Goal: Information Seeking & Learning: Understand process/instructions

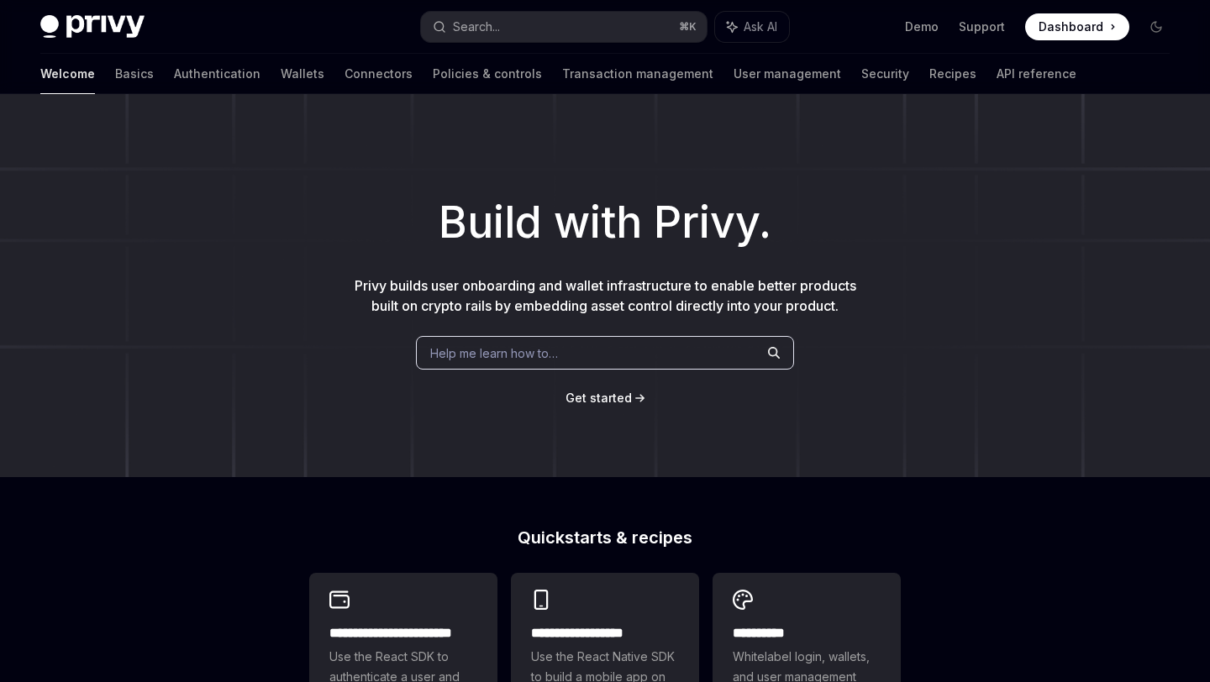
click at [601, 391] on span "Get started" at bounding box center [598, 398] width 66 height 14
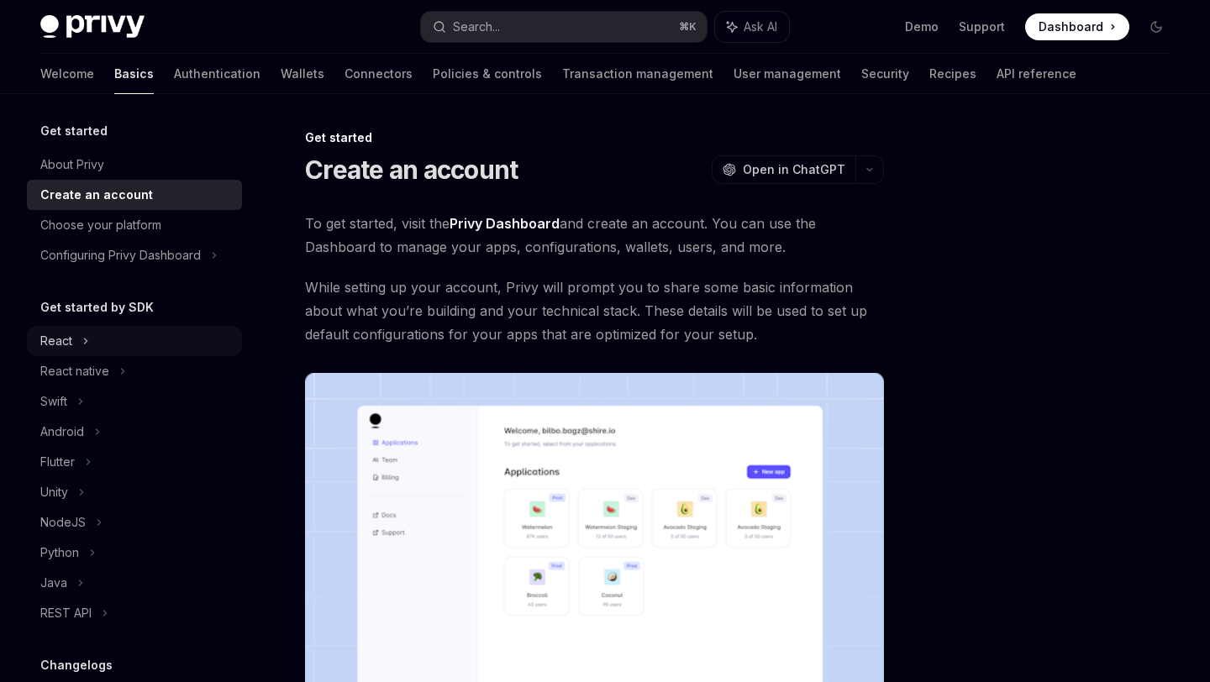
click at [151, 341] on div "React" at bounding box center [134, 341] width 215 height 30
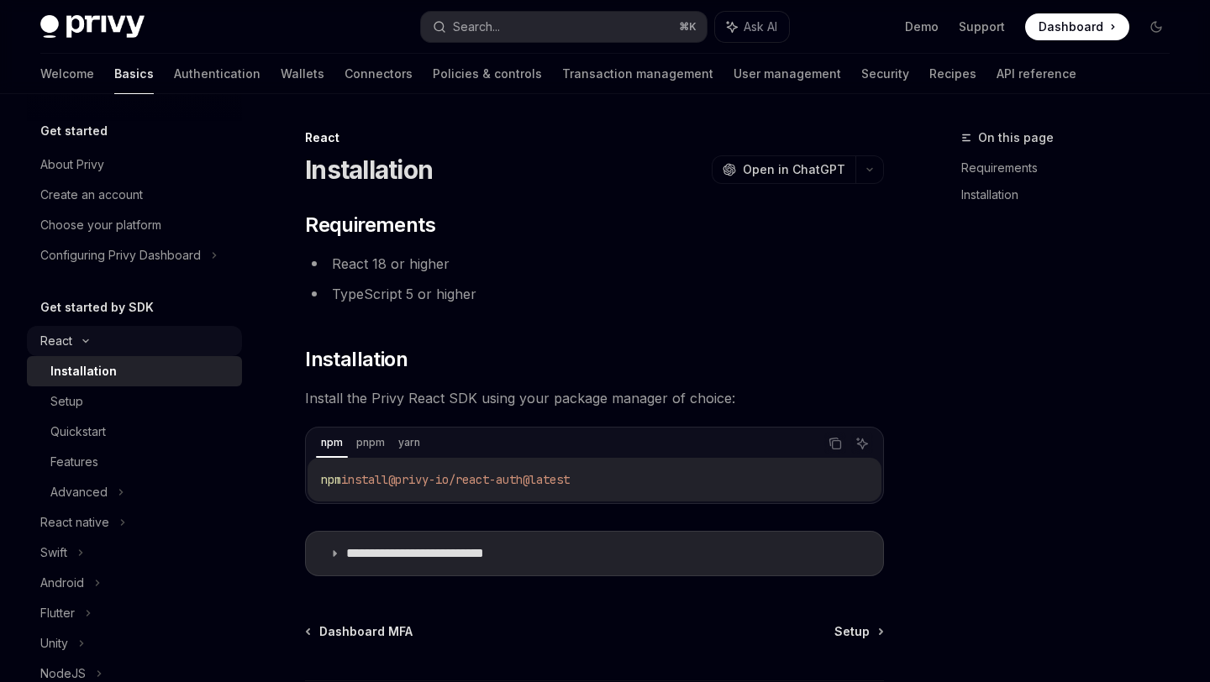
type textarea "*"
click at [842, 445] on button "Copy the contents from the code block" at bounding box center [835, 444] width 22 height 22
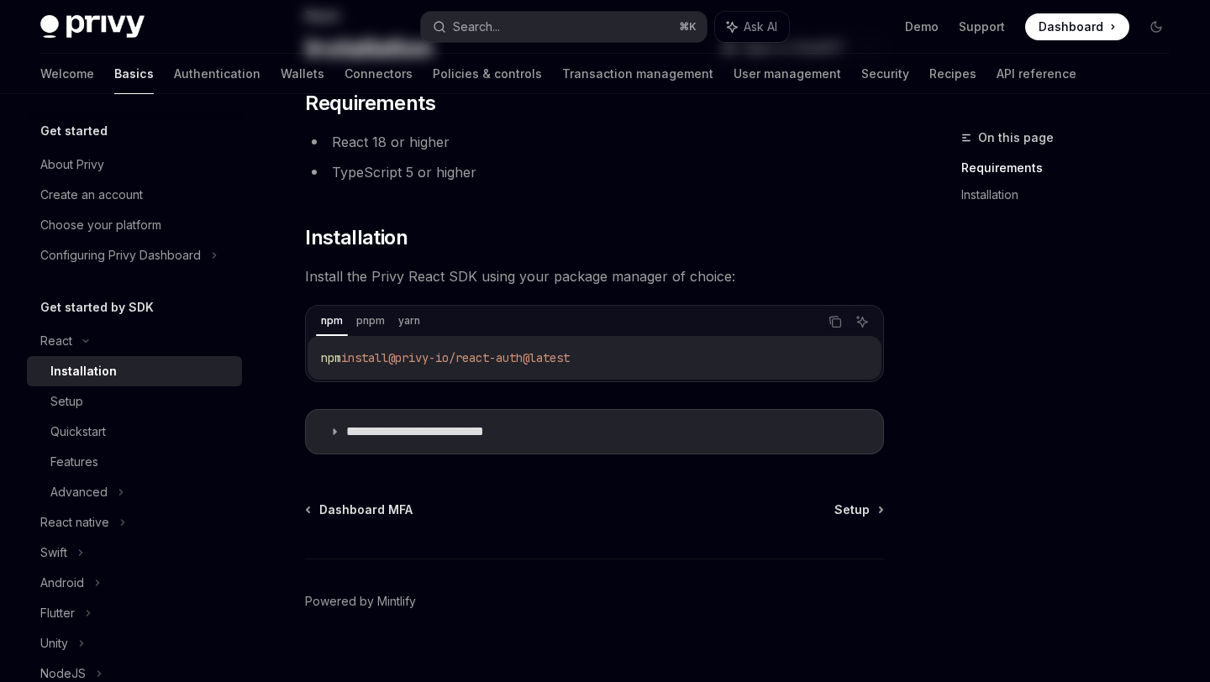
scroll to position [144, 0]
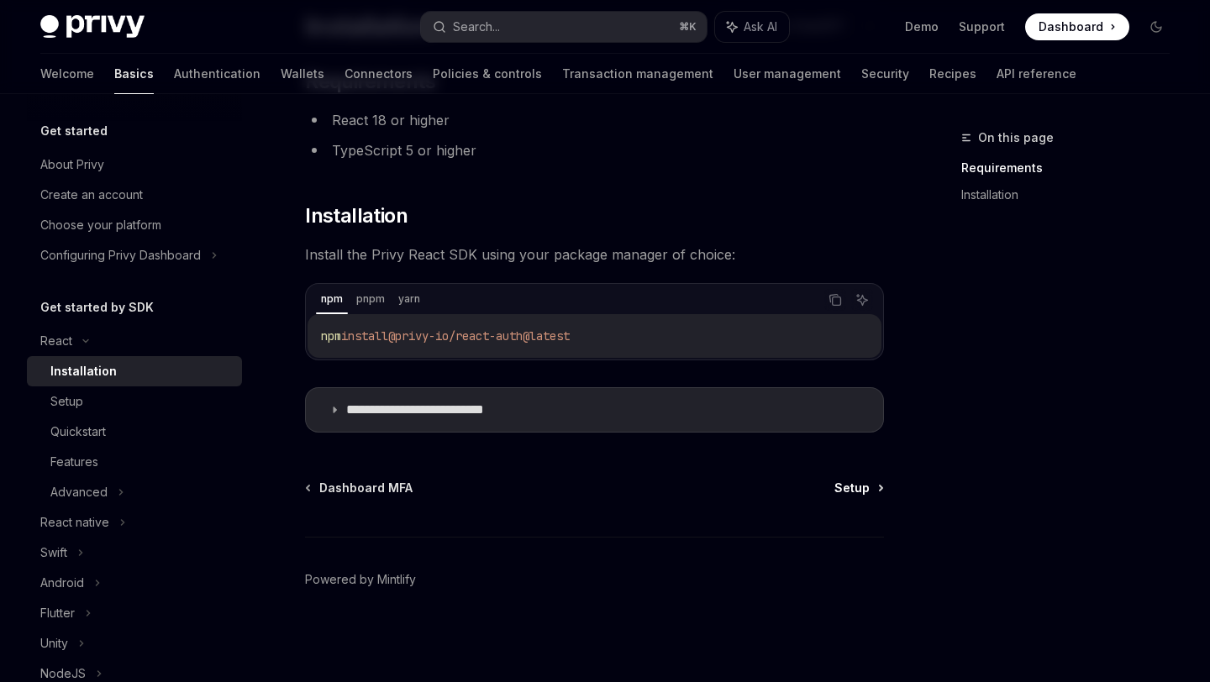
click at [843, 487] on span "Setup" at bounding box center [851, 488] width 35 height 17
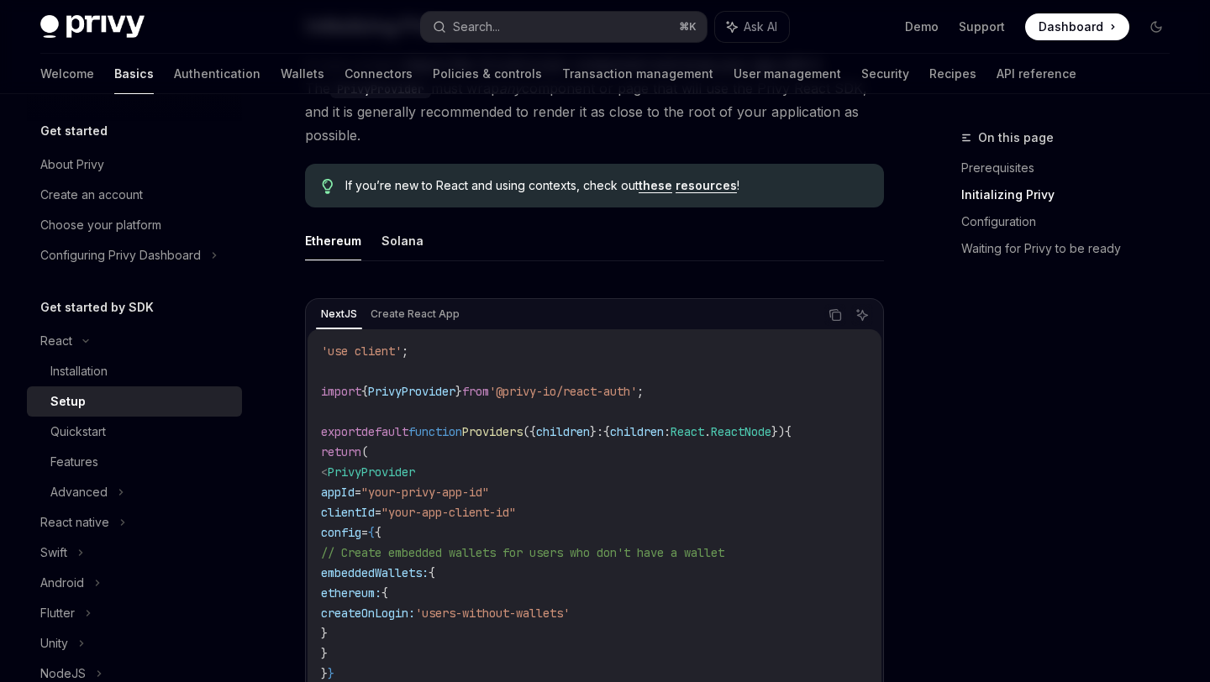
scroll to position [443, 0]
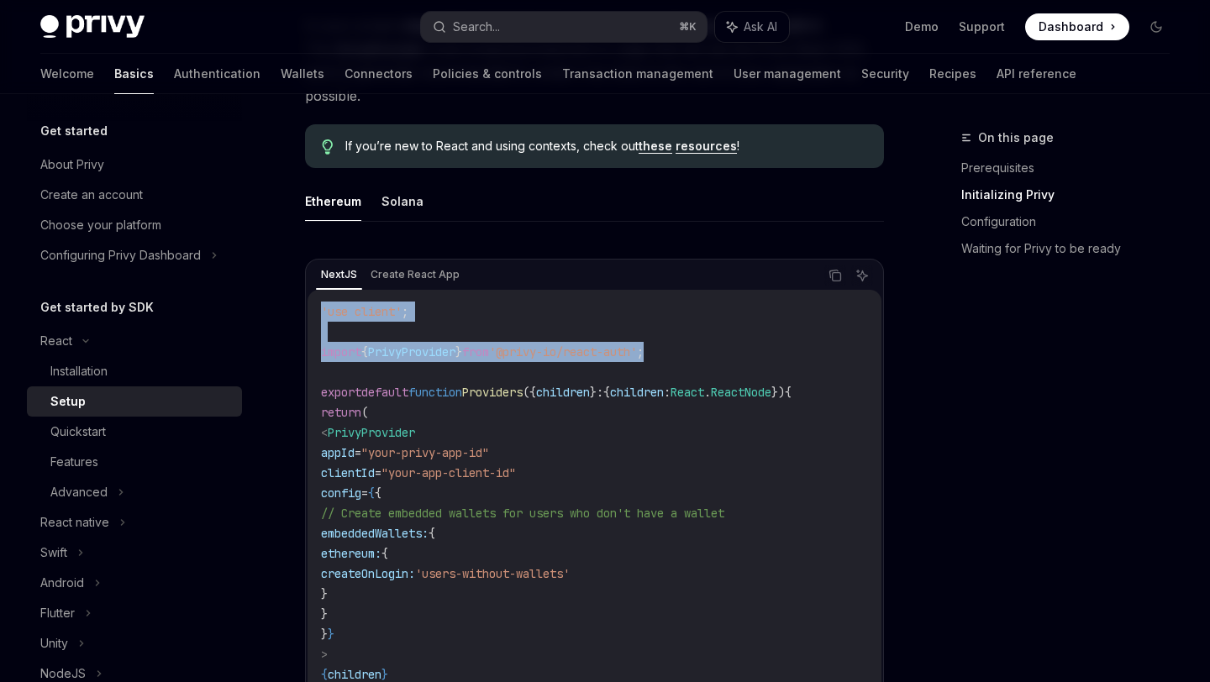
drag, startPoint x: 318, startPoint y: 305, endPoint x: 712, endPoint y: 354, distance: 396.9
click at [712, 354] on div "'use client' ; import { PrivyProvider } from '@privy-io/react-auth' ; export de…" at bounding box center [594, 523] width 574 height 467
copy code "'use client' ; import { PrivyProvider } from '@privy-io/react-auth' ;"
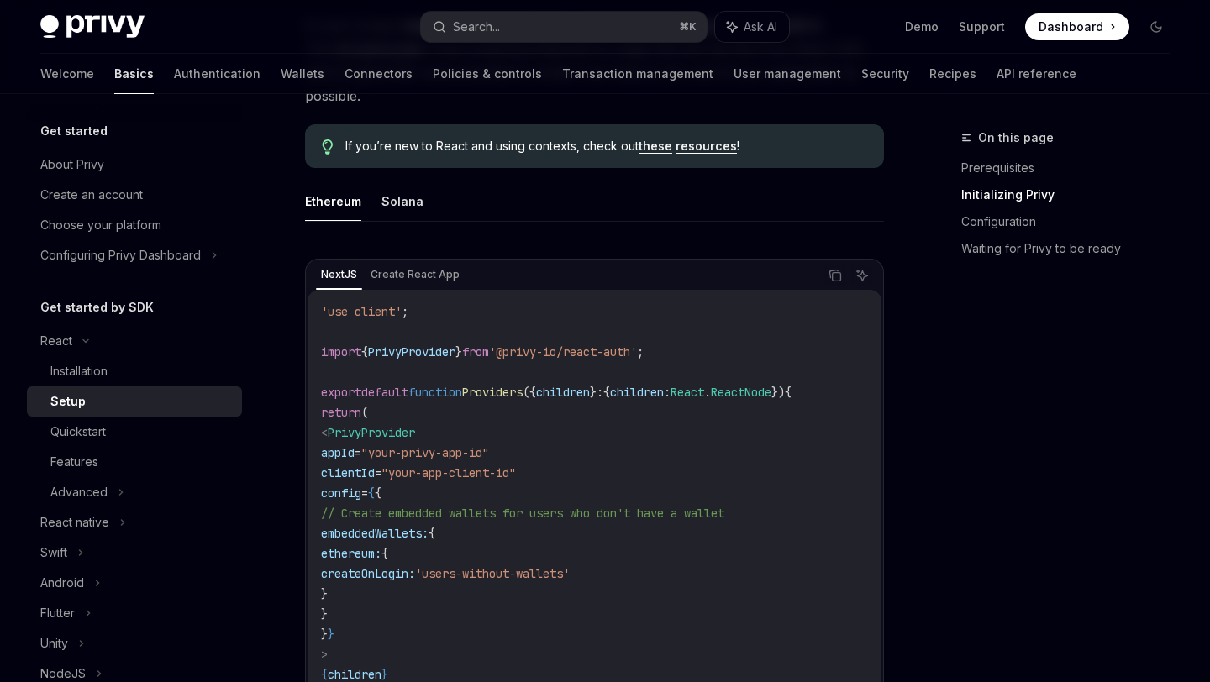
click at [612, 376] on code "'use client' ; import { PrivyProvider } from '@privy-io/react-auth' ; export de…" at bounding box center [594, 523] width 547 height 443
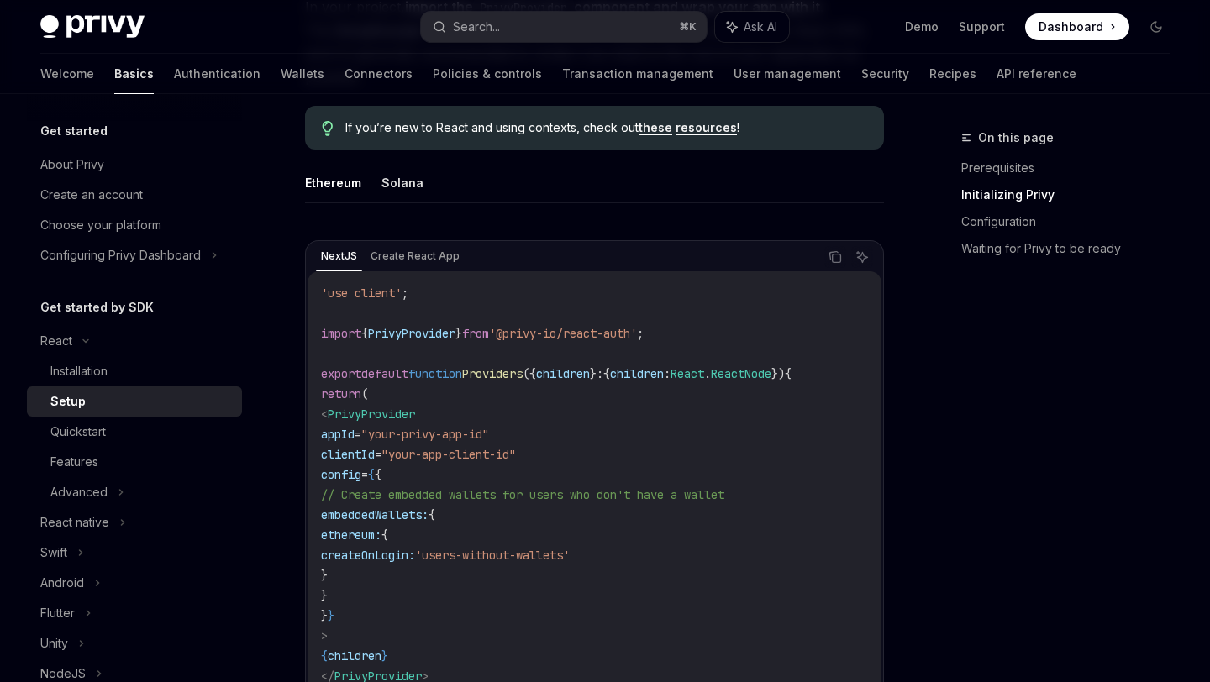
scroll to position [463, 0]
copy code "< PrivyProvider appId = "your-privy-app-id" clientId = "your-app-client-id" con…"
drag, startPoint x: 347, startPoint y: 412, endPoint x: 555, endPoint y: 627, distance: 300.0
click at [555, 627] on code "'use client' ; import { PrivyProvider } from '@privy-io/react-auth' ; export de…" at bounding box center [594, 503] width 547 height 443
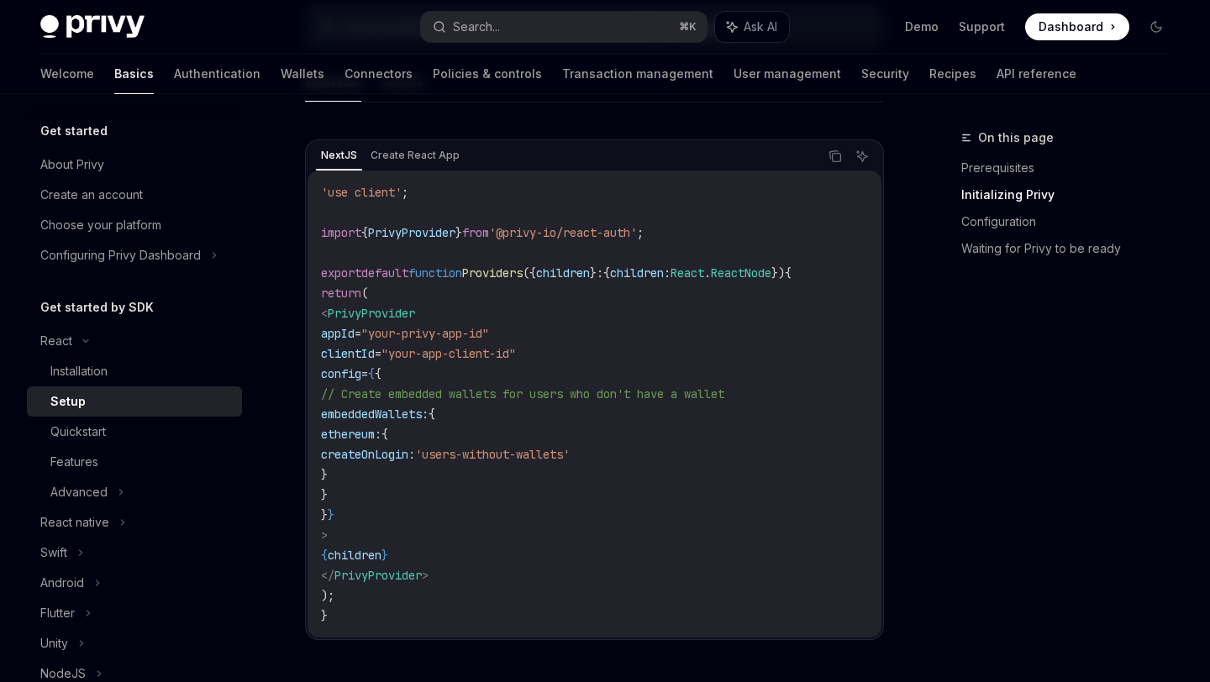
drag, startPoint x: 351, startPoint y: 574, endPoint x: 518, endPoint y: 574, distance: 167.2
click at [519, 574] on code "'use client' ; import { PrivyProvider } from '@privy-io/react-auth' ; export de…" at bounding box center [594, 403] width 547 height 443
copy span "</ PrivyProvider >"
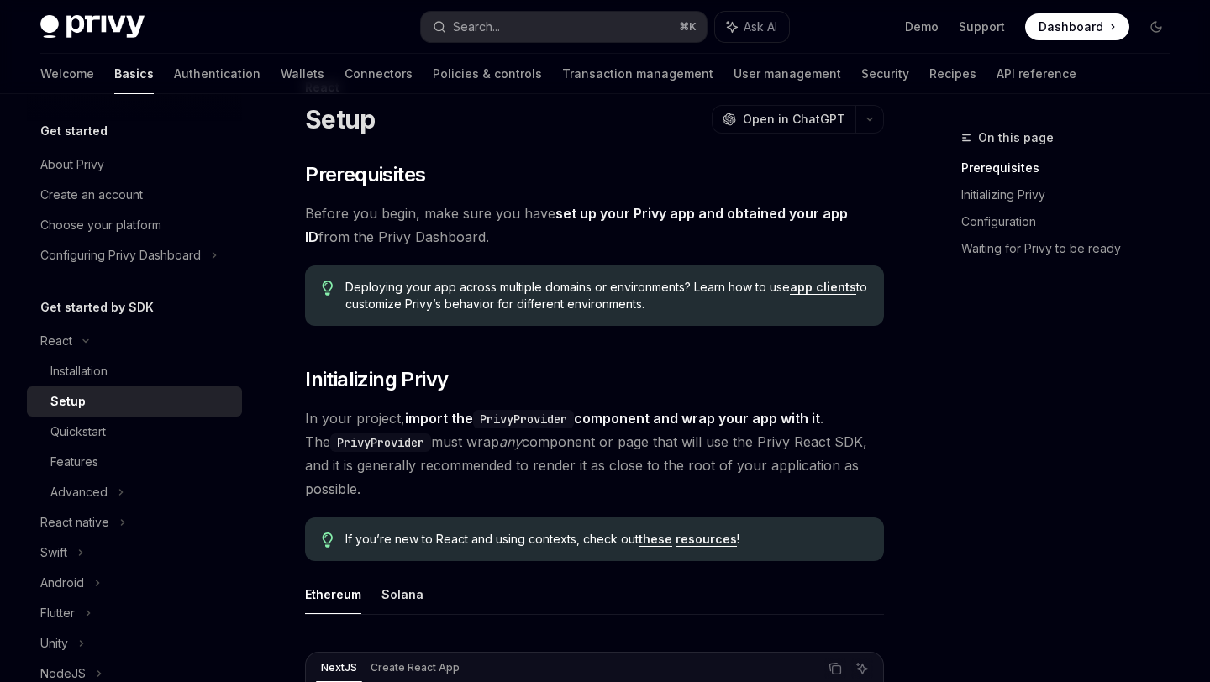
scroll to position [51, 0]
click at [712, 209] on link "set up your Privy app and obtained your app ID" at bounding box center [576, 224] width 543 height 41
type textarea "*"
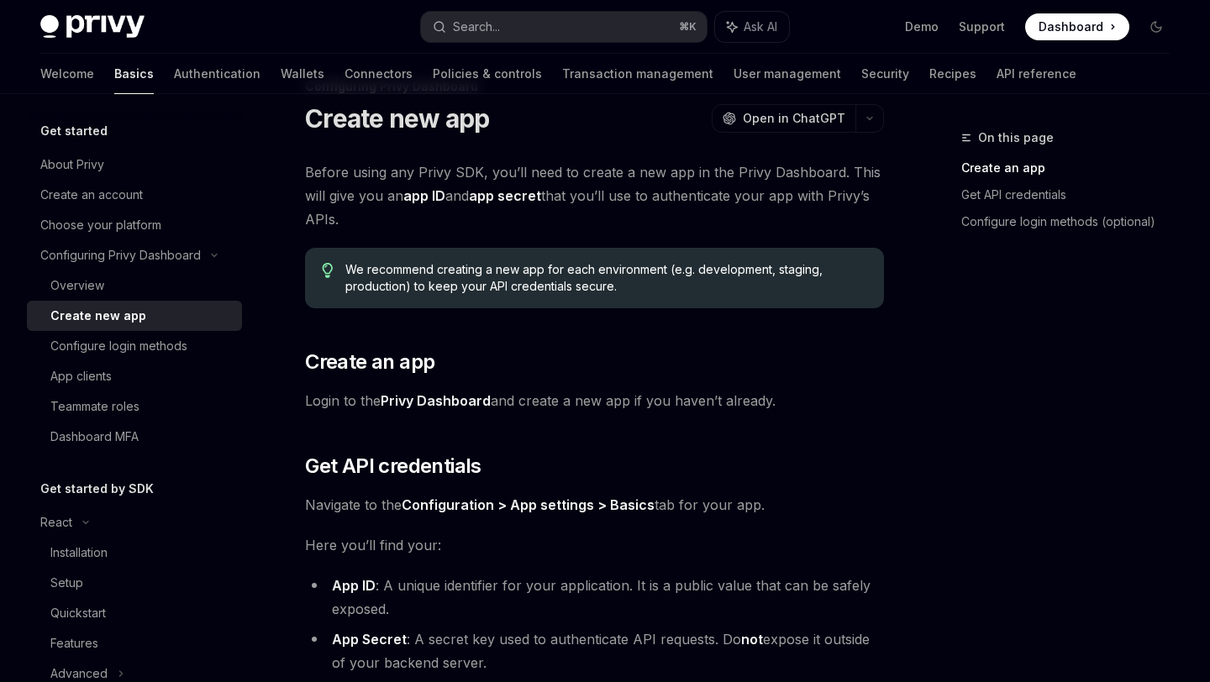
click at [459, 393] on link "Privy Dashboard" at bounding box center [435, 401] width 110 height 18
